Goal: Download file/media

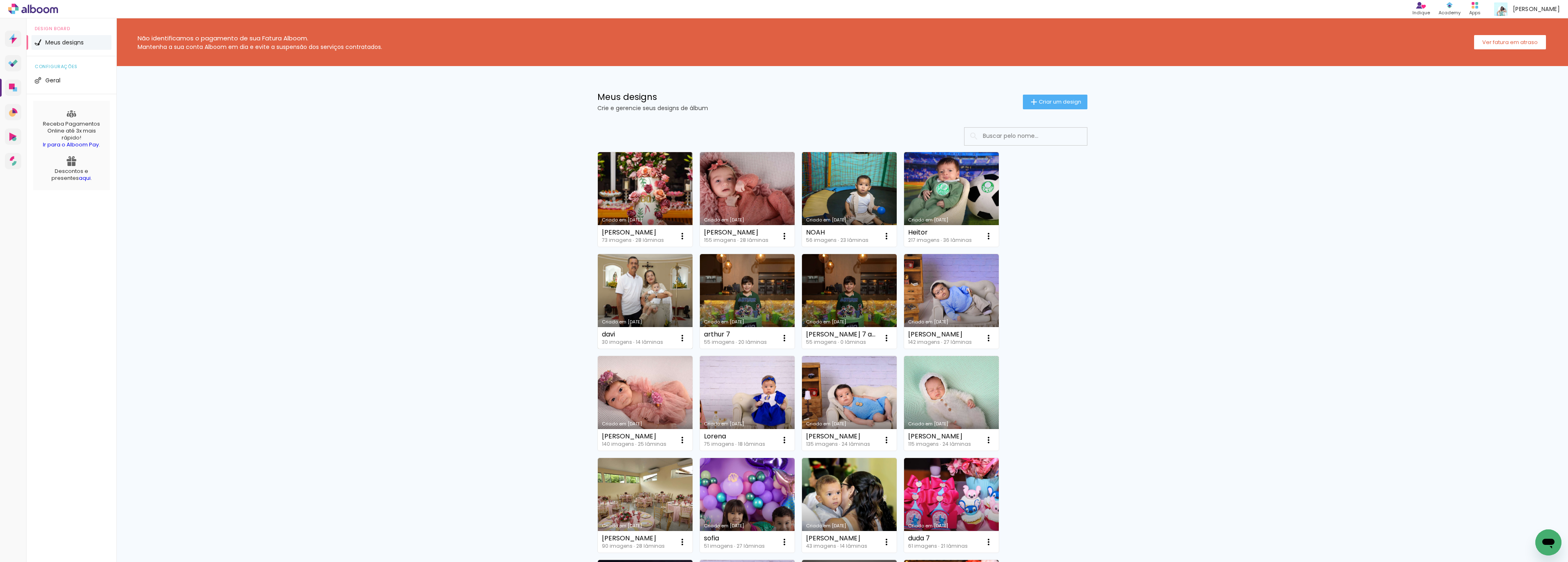
click at [659, 293] on link "Criado em [DATE]" at bounding box center [645, 302] width 95 height 95
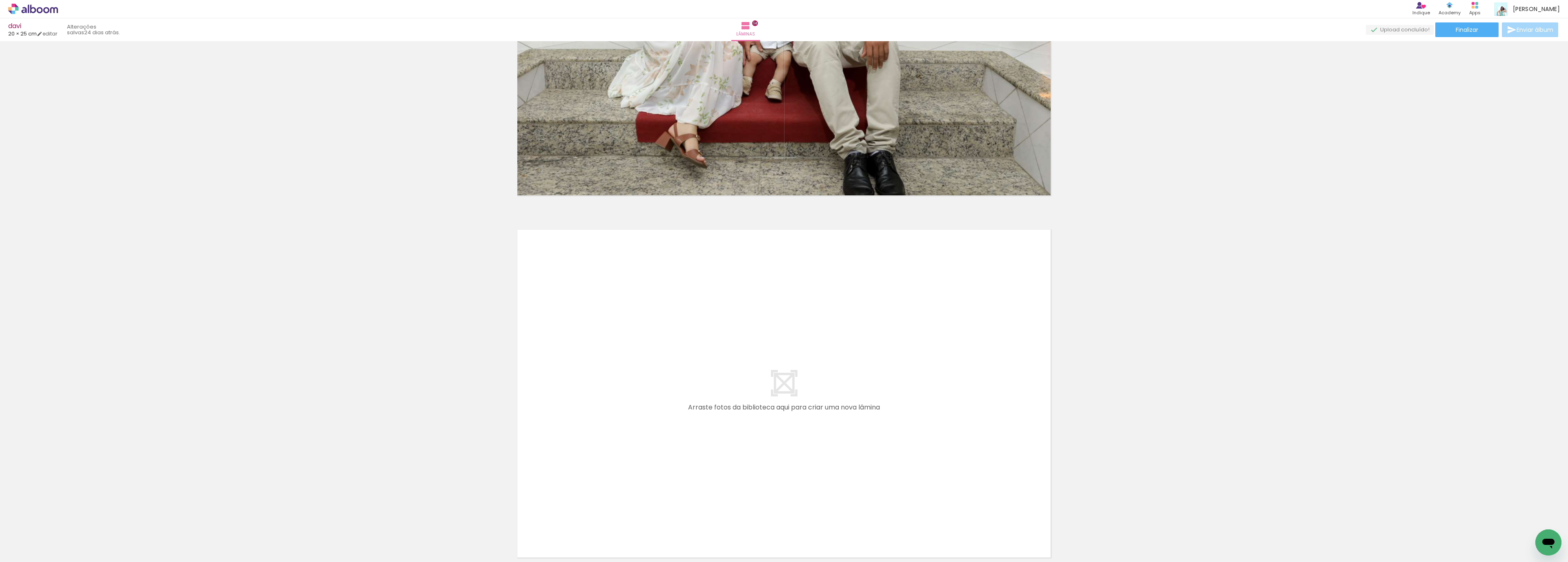
scroll to position [4996, 0]
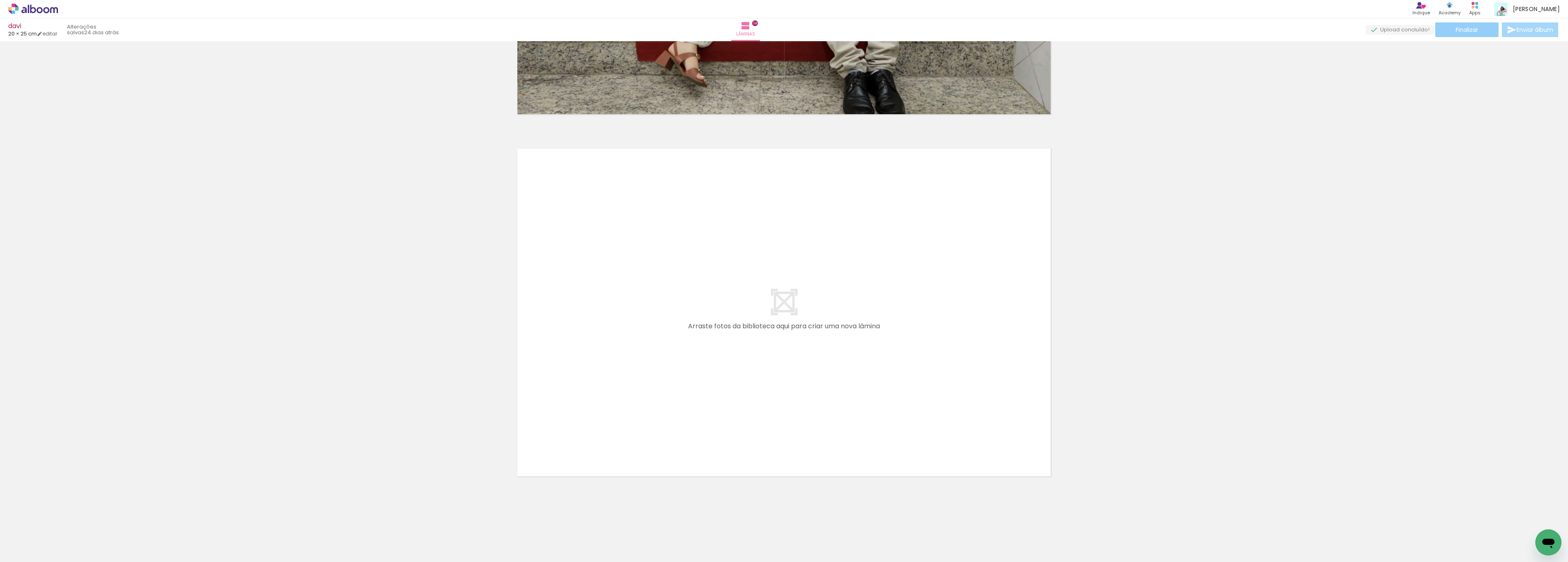
click at [1464, 32] on span "Finalizar" at bounding box center [1467, 29] width 23 height 5
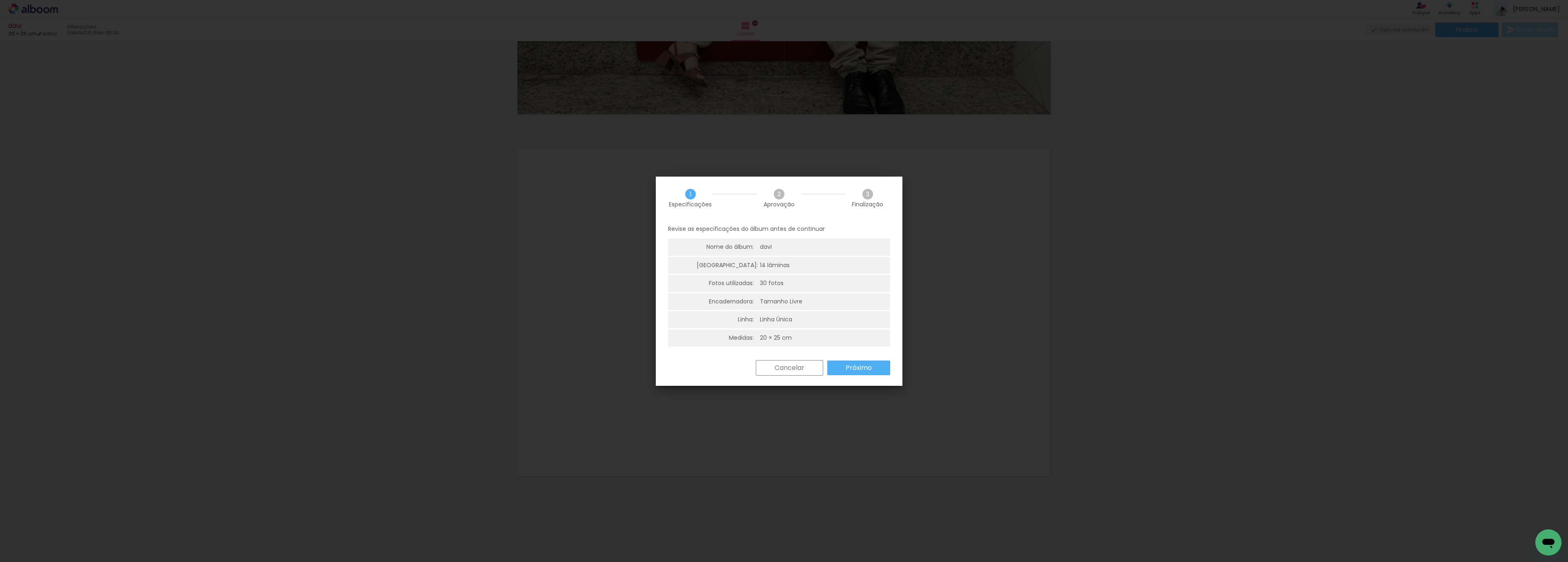
click at [0, 0] on slot "Próximo" at bounding box center [0, 0] width 0 height 0
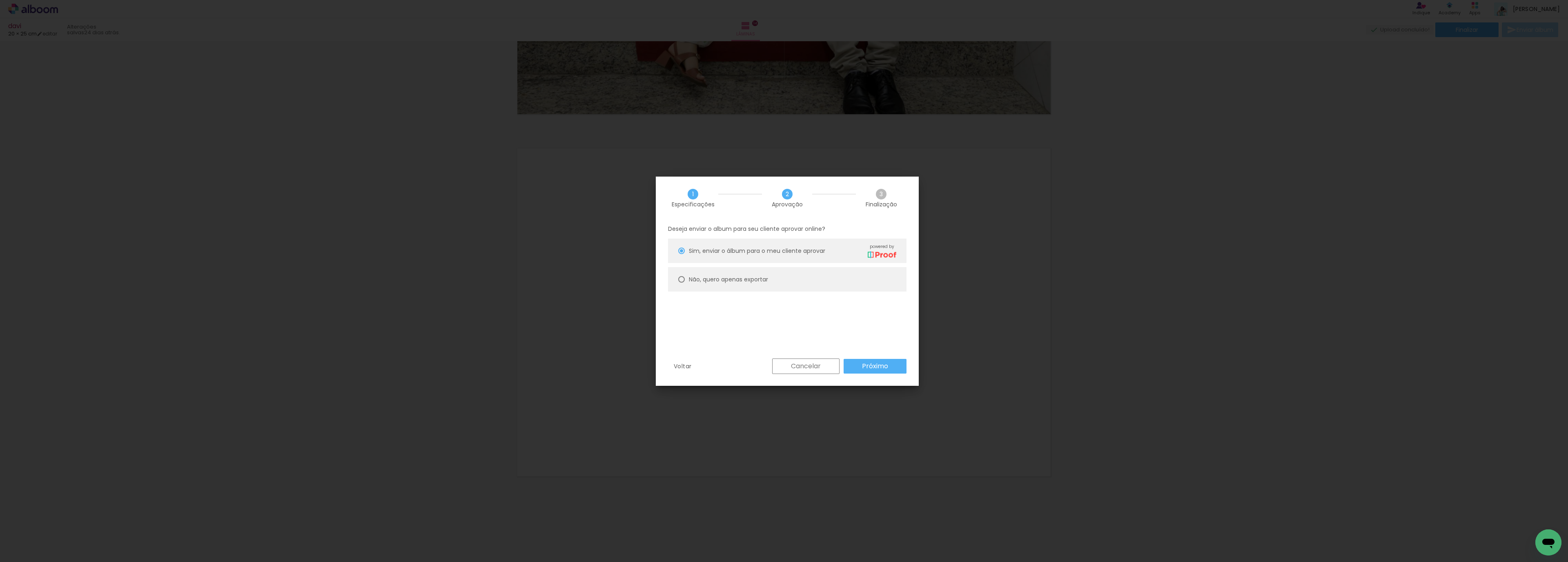
click at [677, 279] on paper-radio-button "Não, quero apenas exportar" at bounding box center [787, 279] width 239 height 24
type paper-radio-button "on"
click at [0, 0] on slot "Próximo" at bounding box center [0, 0] width 0 height 0
type input "Alta, 300 DPI"
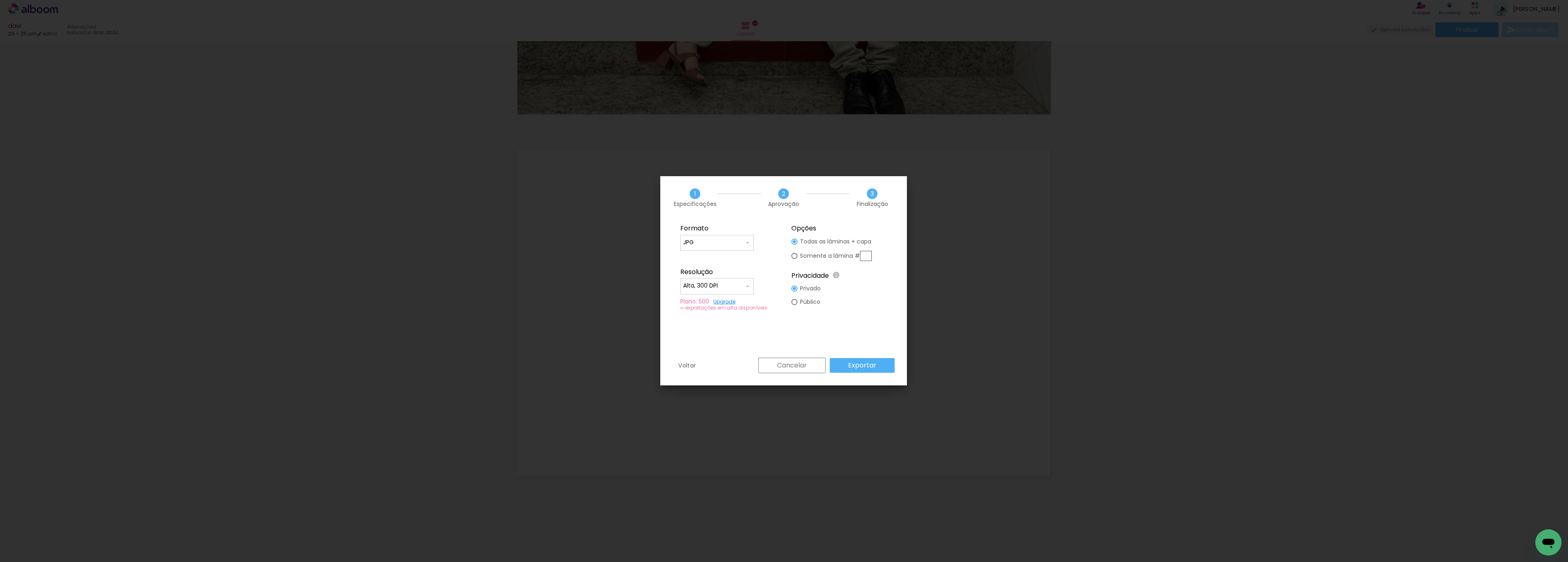
click at [0, 0] on slot "Exportar" at bounding box center [0, 0] width 0 height 0
